Goal: Information Seeking & Learning: Compare options

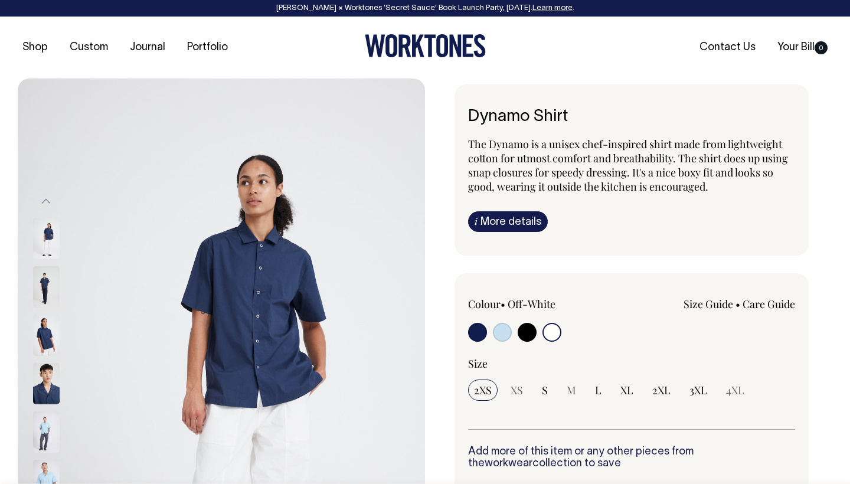
select select "Off-White"
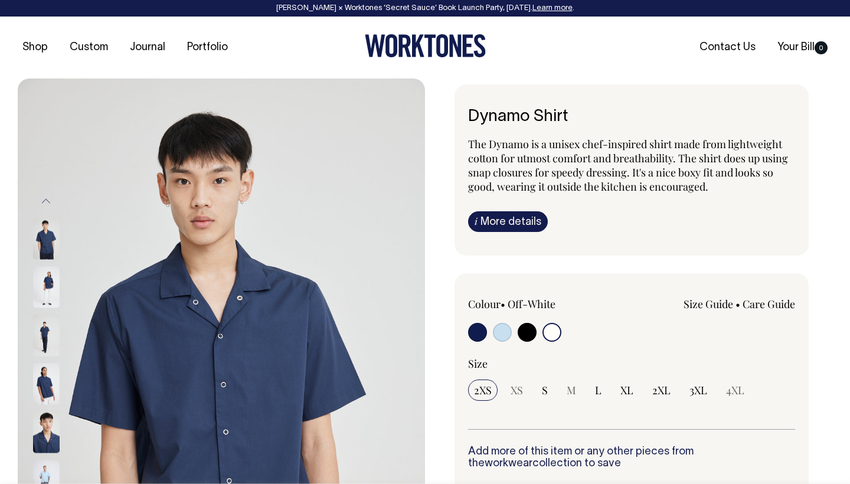
click at [46, 288] on img at bounding box center [46, 287] width 27 height 41
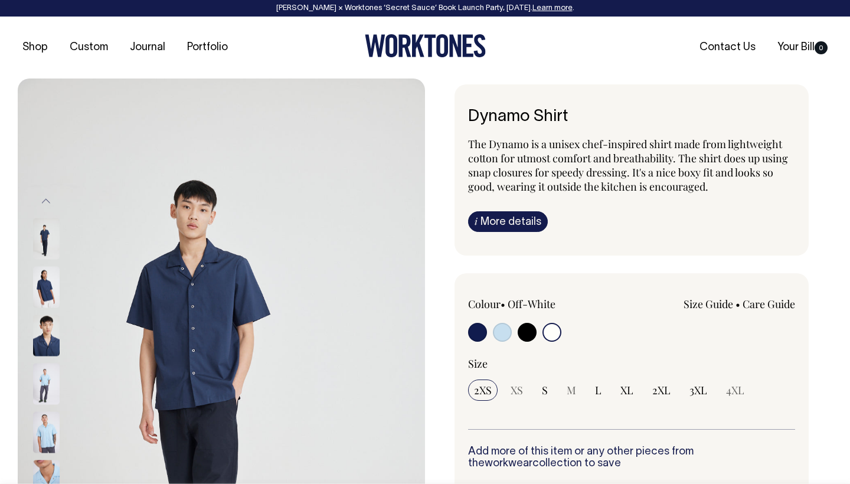
click at [479, 326] on input "radio" at bounding box center [477, 332] width 19 height 19
radio input "true"
select select "Dark Navy"
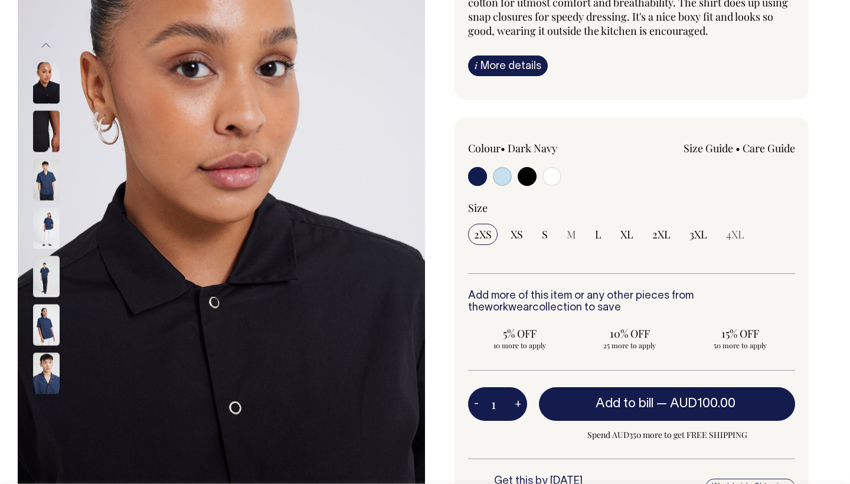
scroll to position [156, 0]
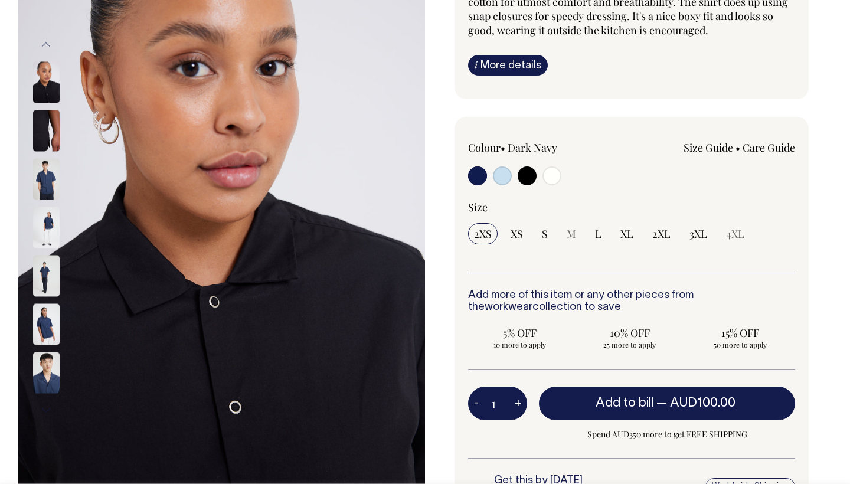
click at [45, 328] on img at bounding box center [46, 324] width 27 height 41
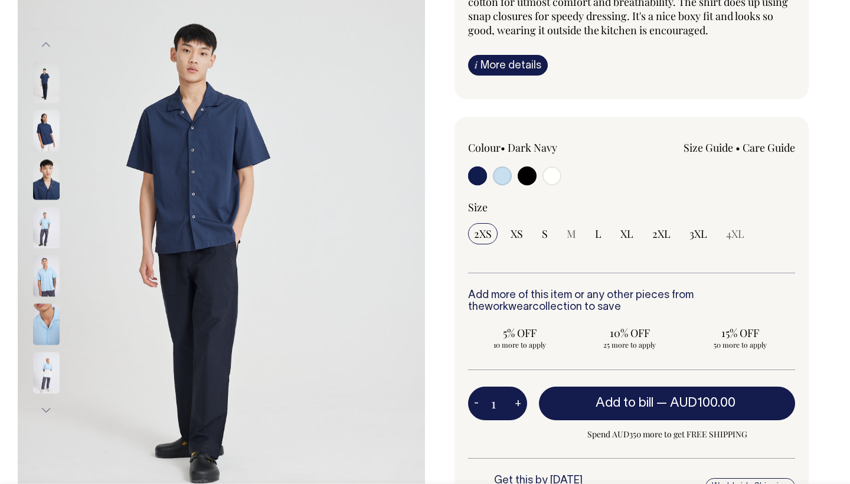
click at [46, 126] on img at bounding box center [46, 130] width 27 height 41
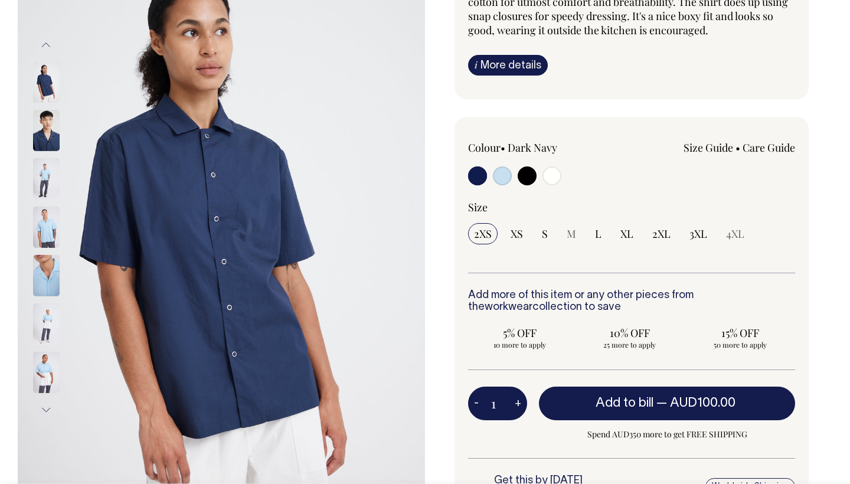
click at [476, 175] on input "radio" at bounding box center [477, 175] width 19 height 19
click at [44, 83] on img at bounding box center [46, 81] width 27 height 41
click at [529, 174] on input "radio" at bounding box center [527, 175] width 19 height 19
radio input "true"
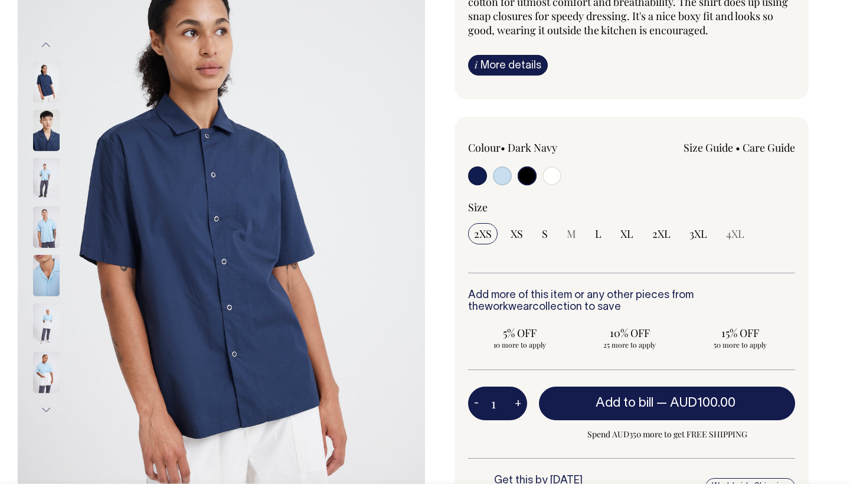
select select "Black"
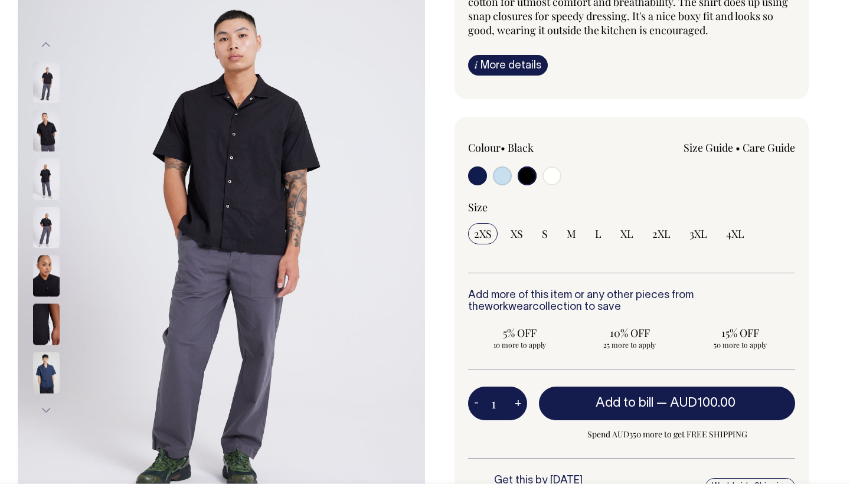
click at [473, 181] on input "radio" at bounding box center [477, 175] width 19 height 19
radio input "true"
select select "Dark Navy"
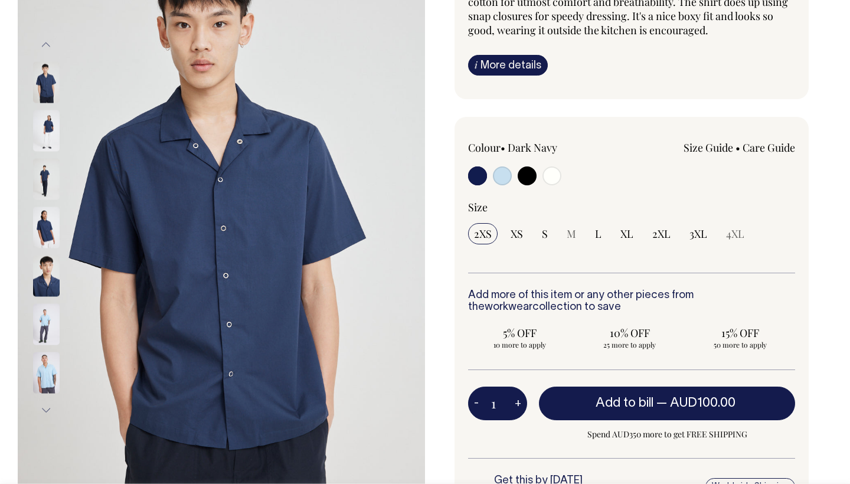
click at [43, 237] on img at bounding box center [46, 227] width 27 height 41
